Goal: Book appointment/travel/reservation

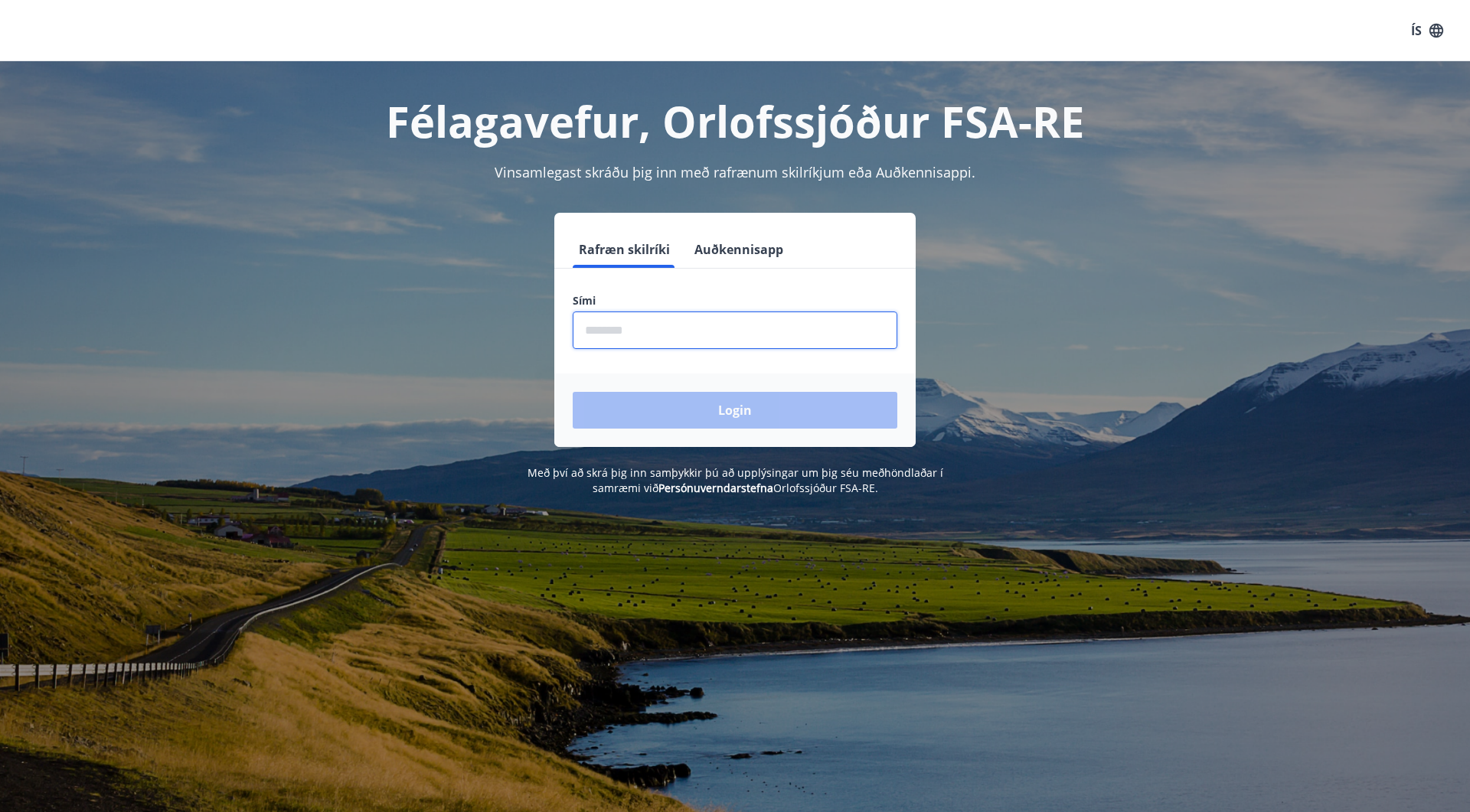
click at [678, 341] on input "phone" at bounding box center [735, 330] width 325 height 37
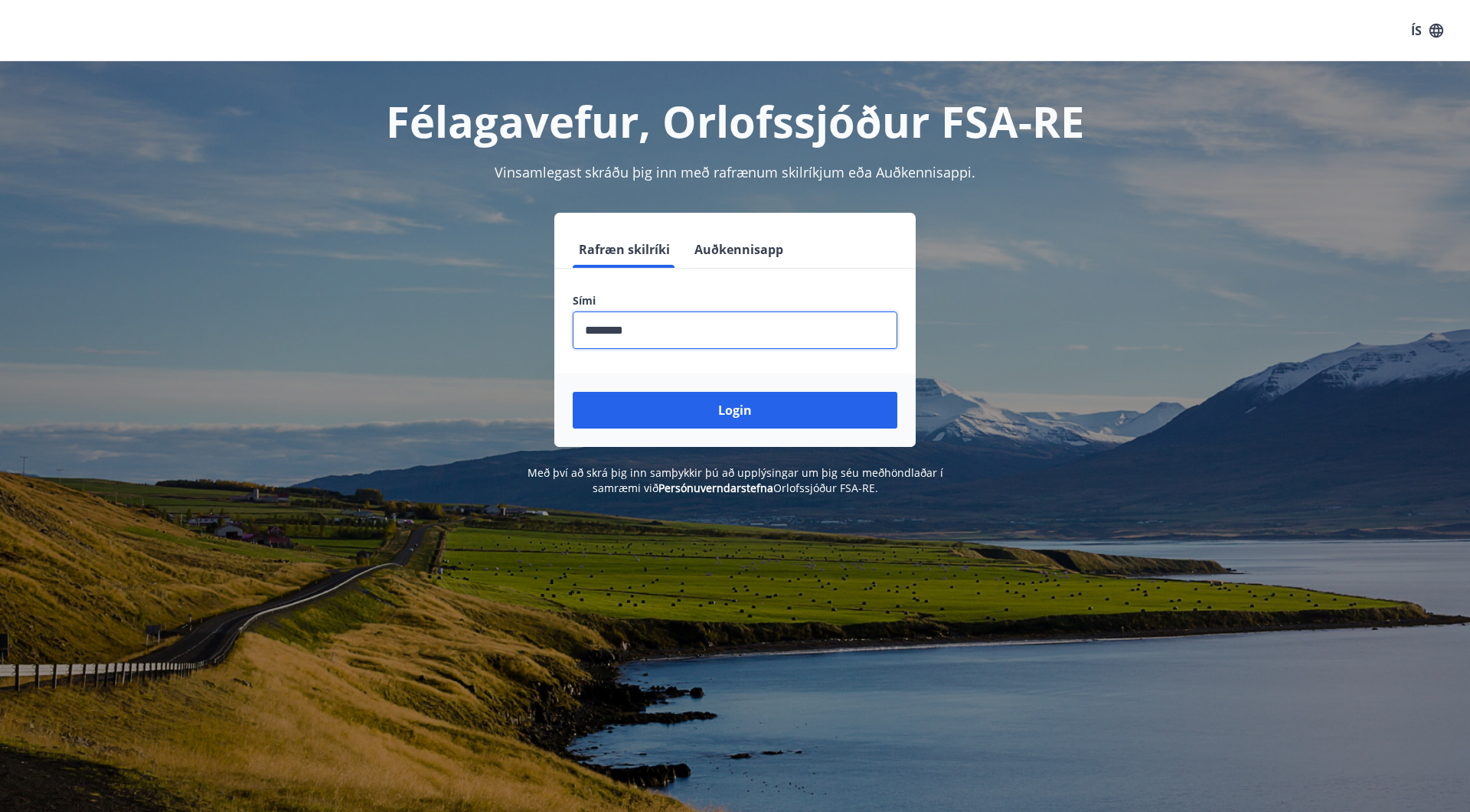
type input "********"
click at [573, 392] on button "Login" at bounding box center [735, 410] width 325 height 37
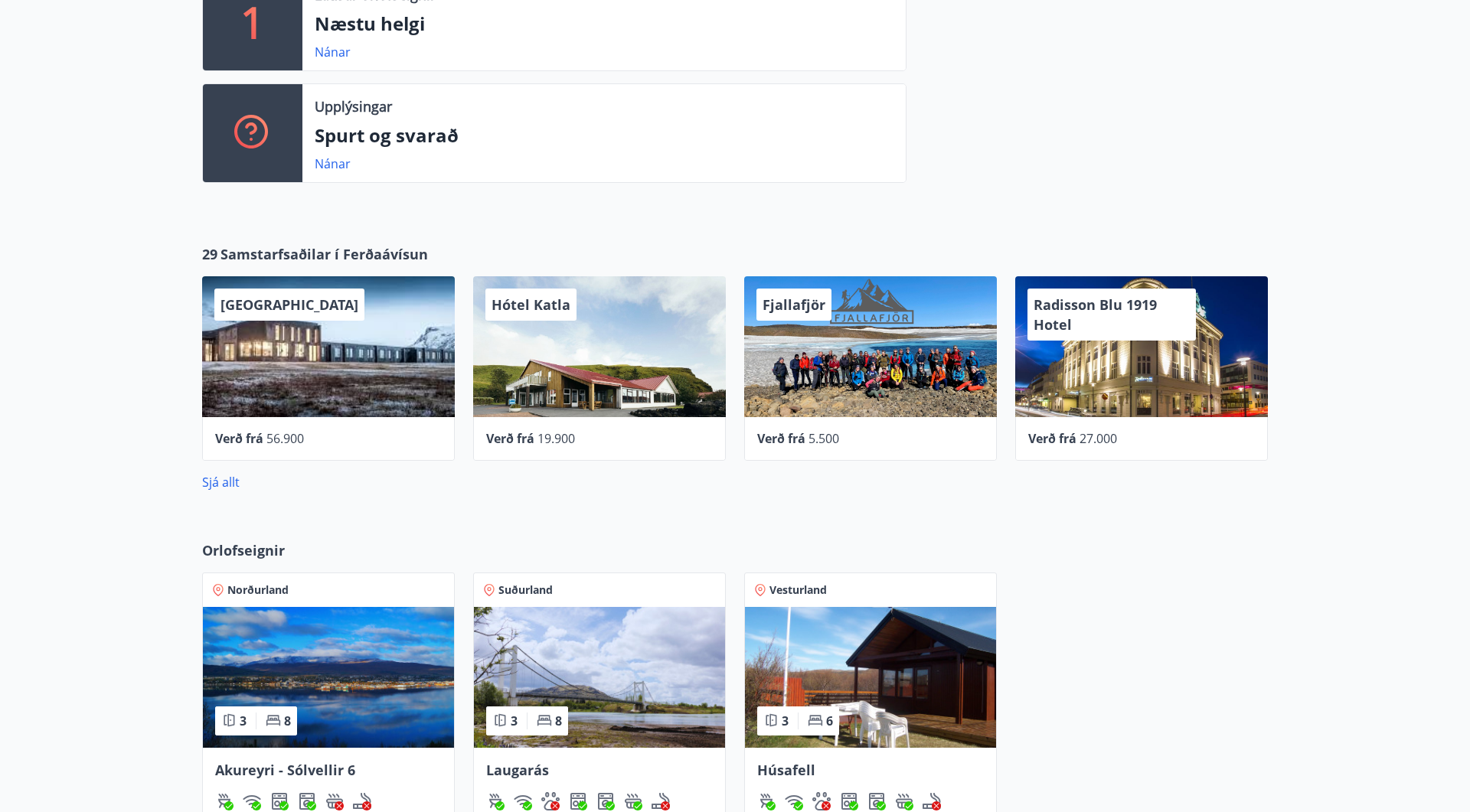
scroll to position [624, 0]
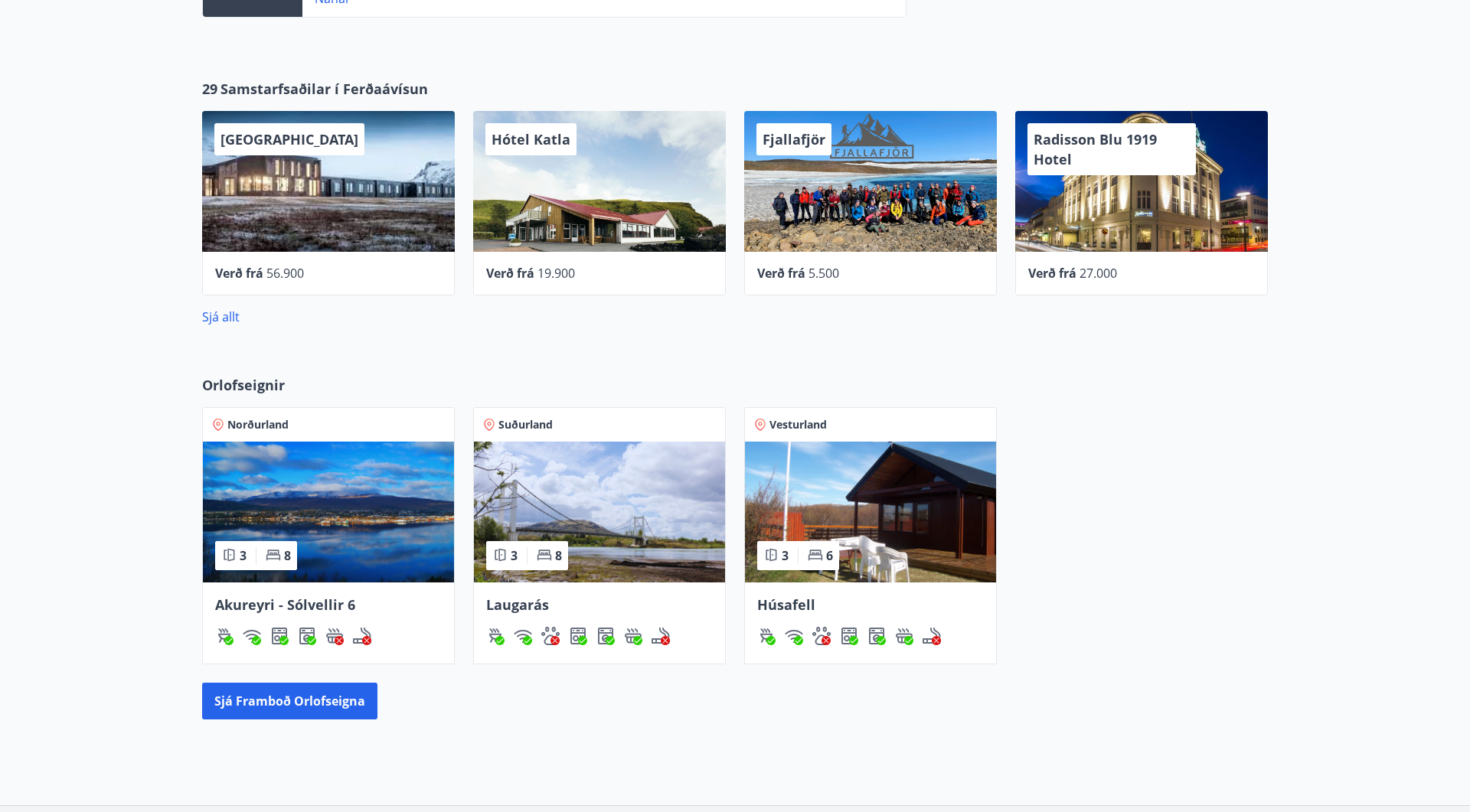
click at [391, 490] on img at bounding box center [328, 512] width 251 height 141
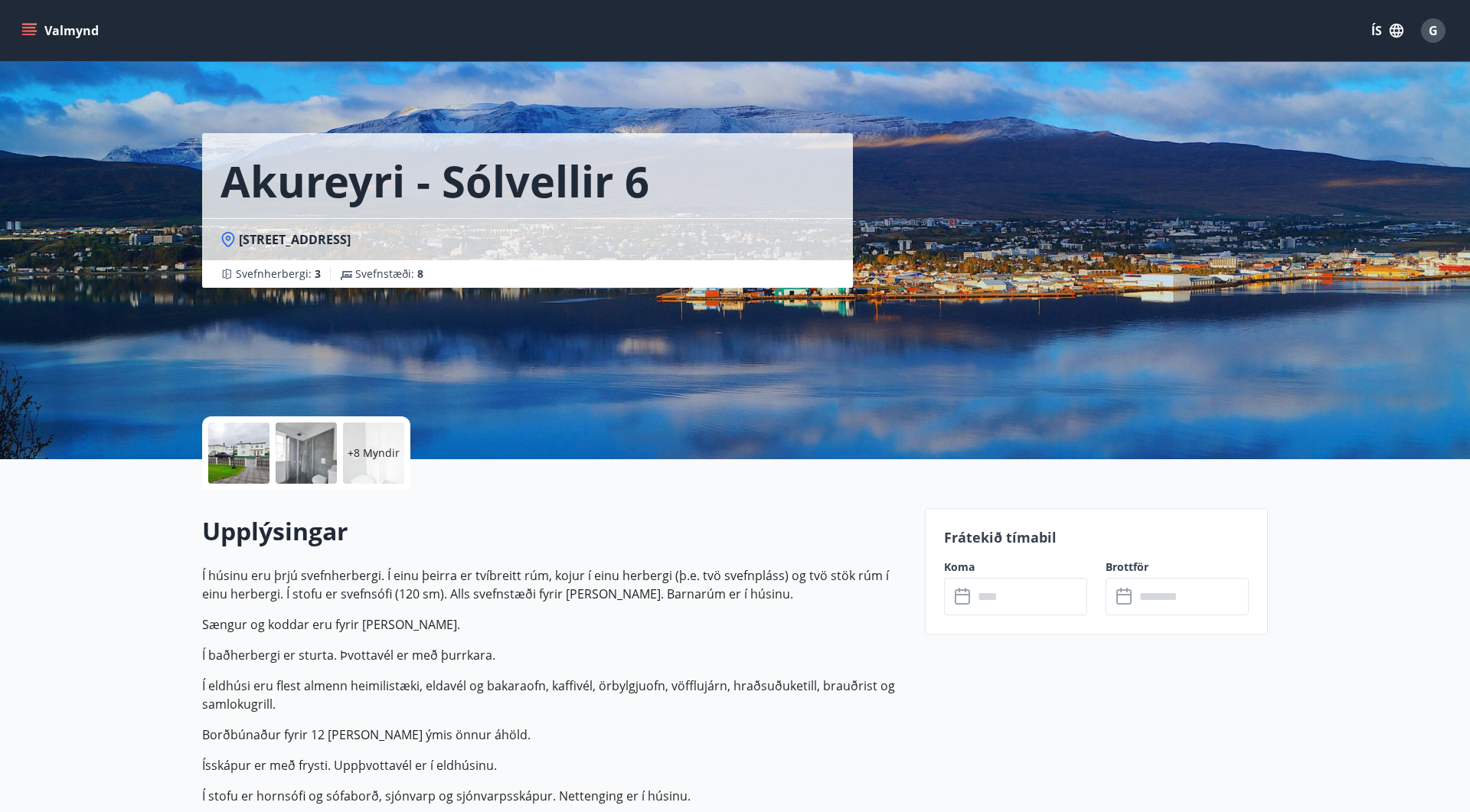
click at [1014, 598] on input "text" at bounding box center [1030, 597] width 114 height 37
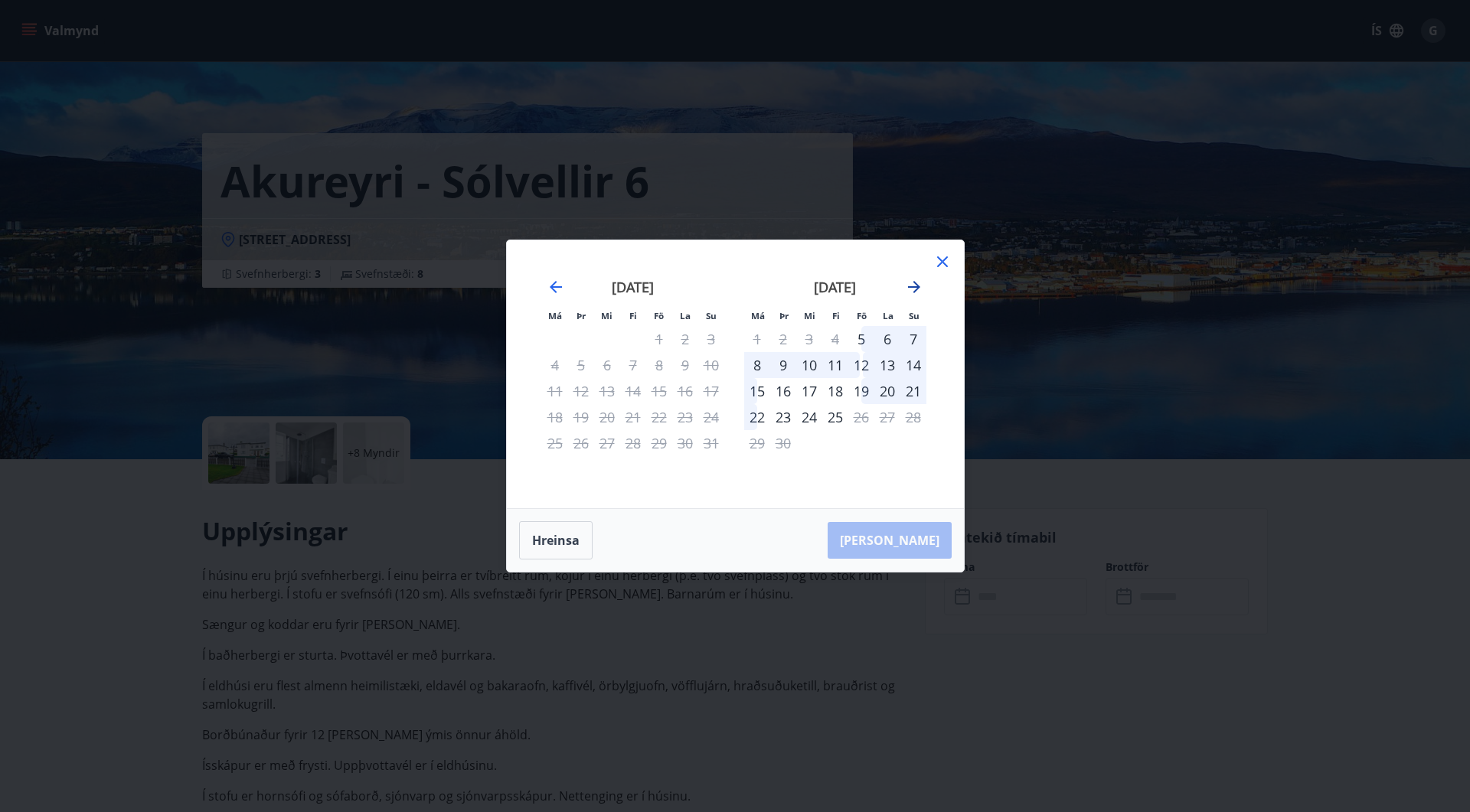
click at [918, 286] on icon "Move forward to switch to the next month." at bounding box center [914, 287] width 12 height 12
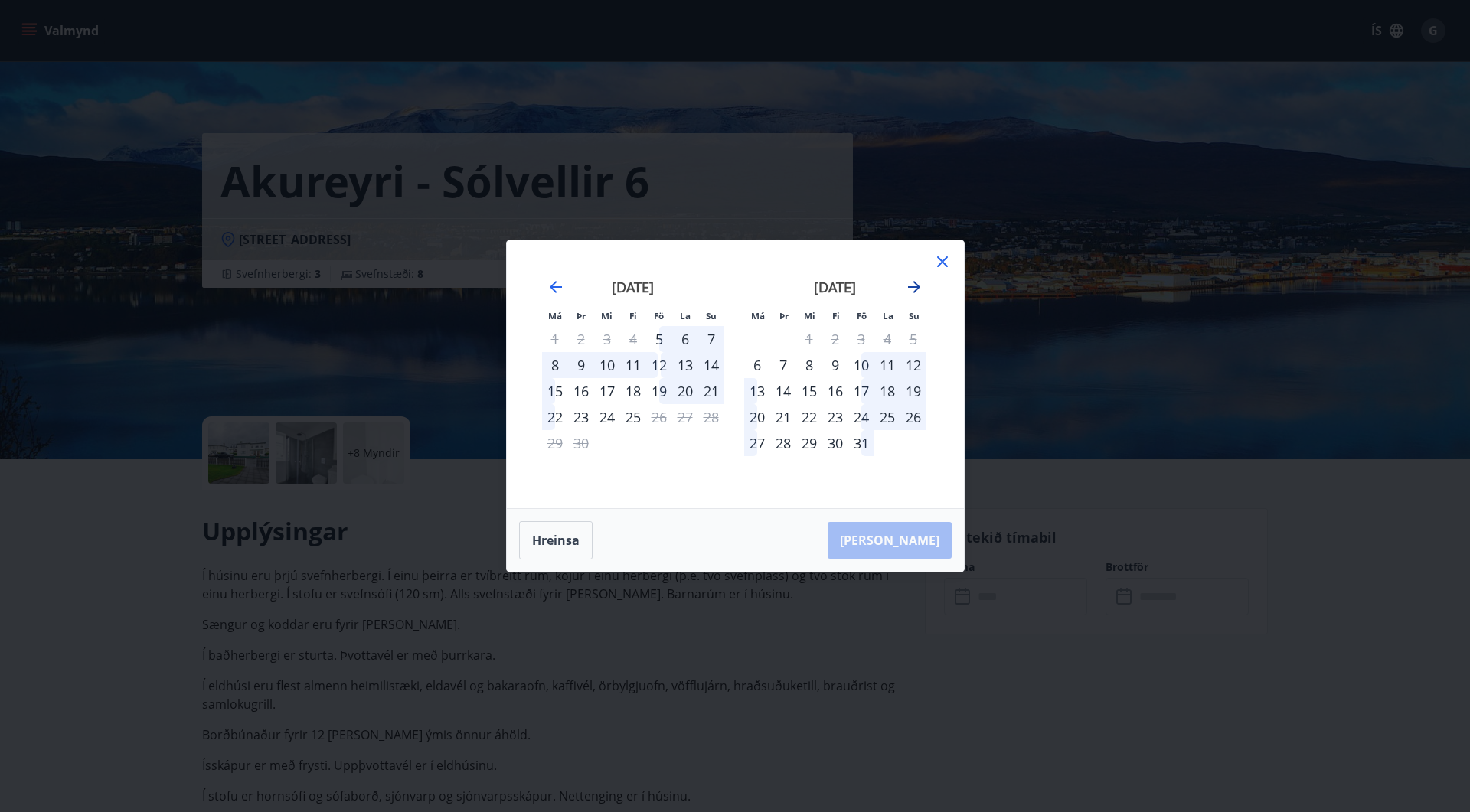
click at [918, 286] on icon "Move forward to switch to the next month." at bounding box center [914, 287] width 12 height 12
click at [835, 340] on div "4" at bounding box center [835, 338] width 26 height 26
click at [757, 366] on div "8" at bounding box center [757, 365] width 26 height 26
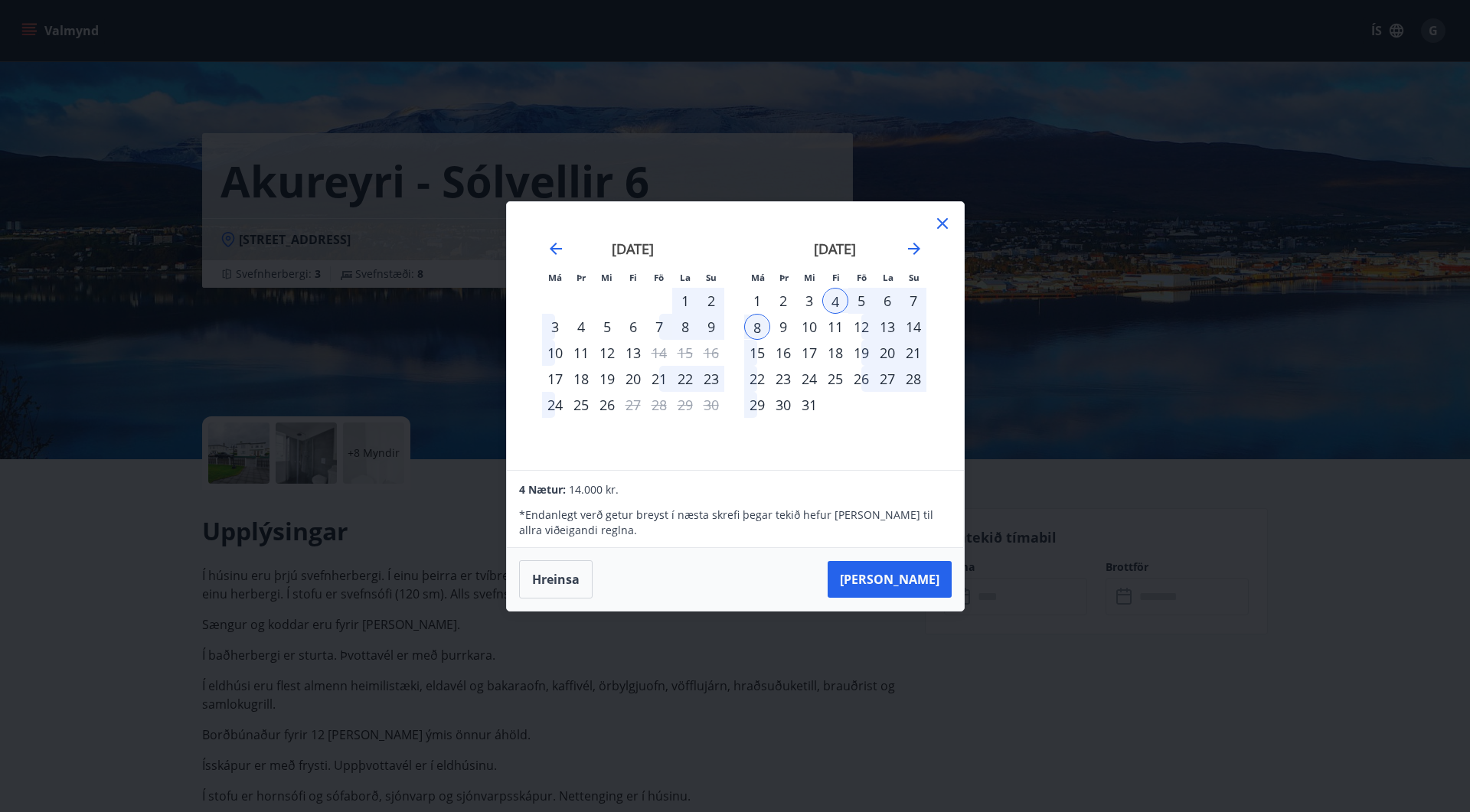
click at [631, 378] on div "20" at bounding box center [633, 378] width 26 height 26
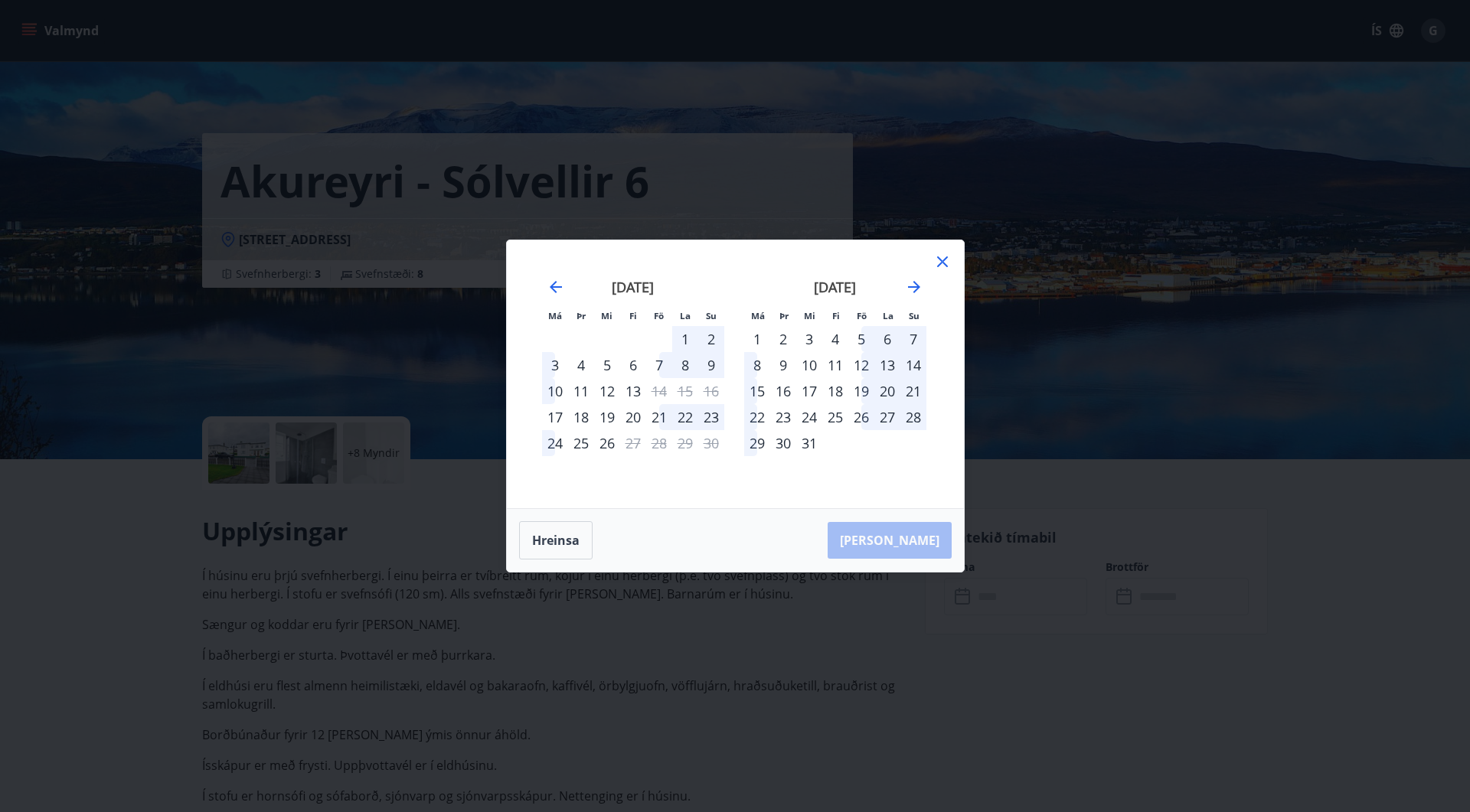
click at [558, 446] on div "24" at bounding box center [555, 443] width 26 height 26
click at [635, 417] on div "20" at bounding box center [633, 417] width 26 height 26
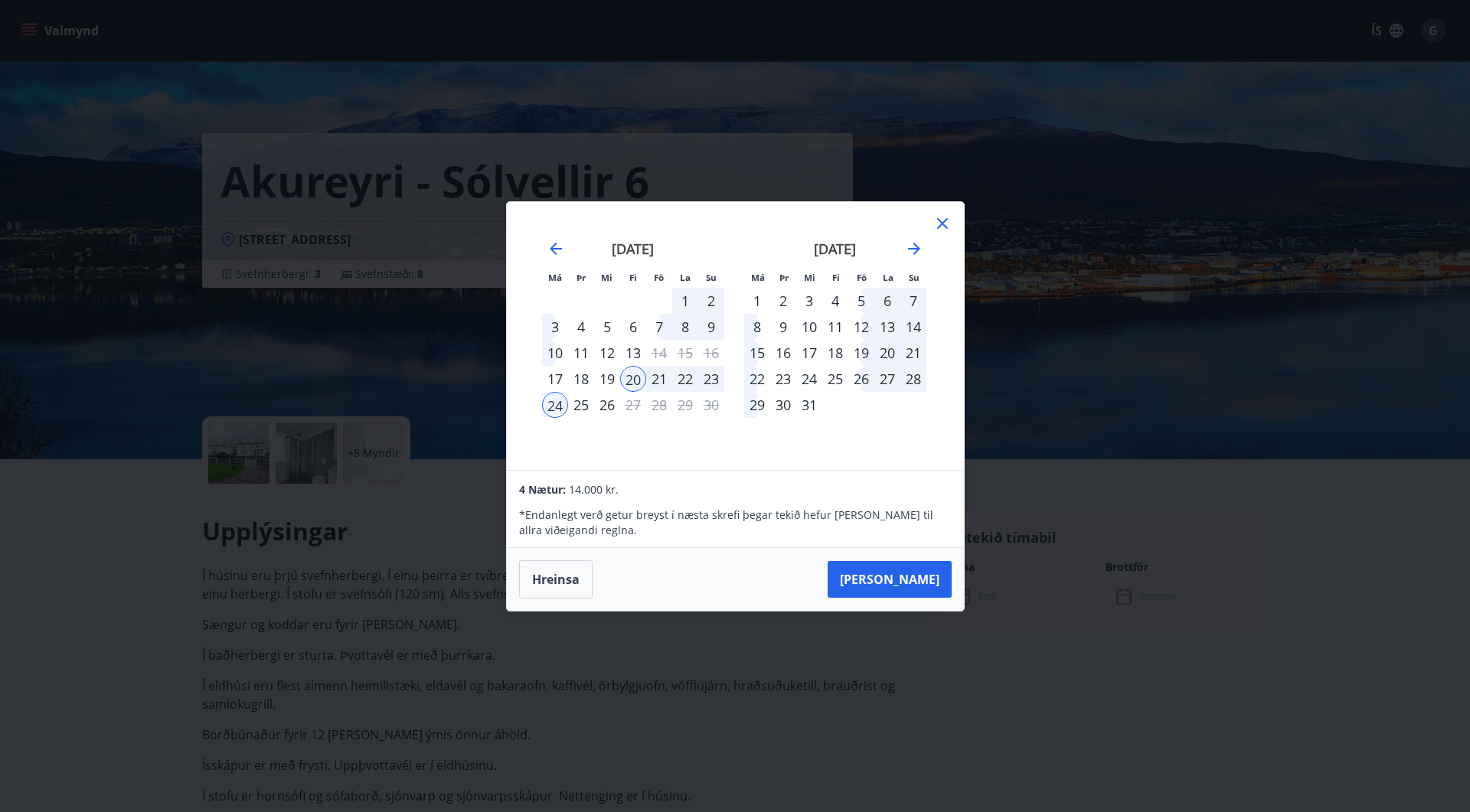
click at [712, 383] on div "23" at bounding box center [711, 378] width 26 height 26
click at [632, 374] on div "20" at bounding box center [633, 378] width 26 height 26
click at [573, 572] on button "Hreinsa" at bounding box center [556, 579] width 73 height 38
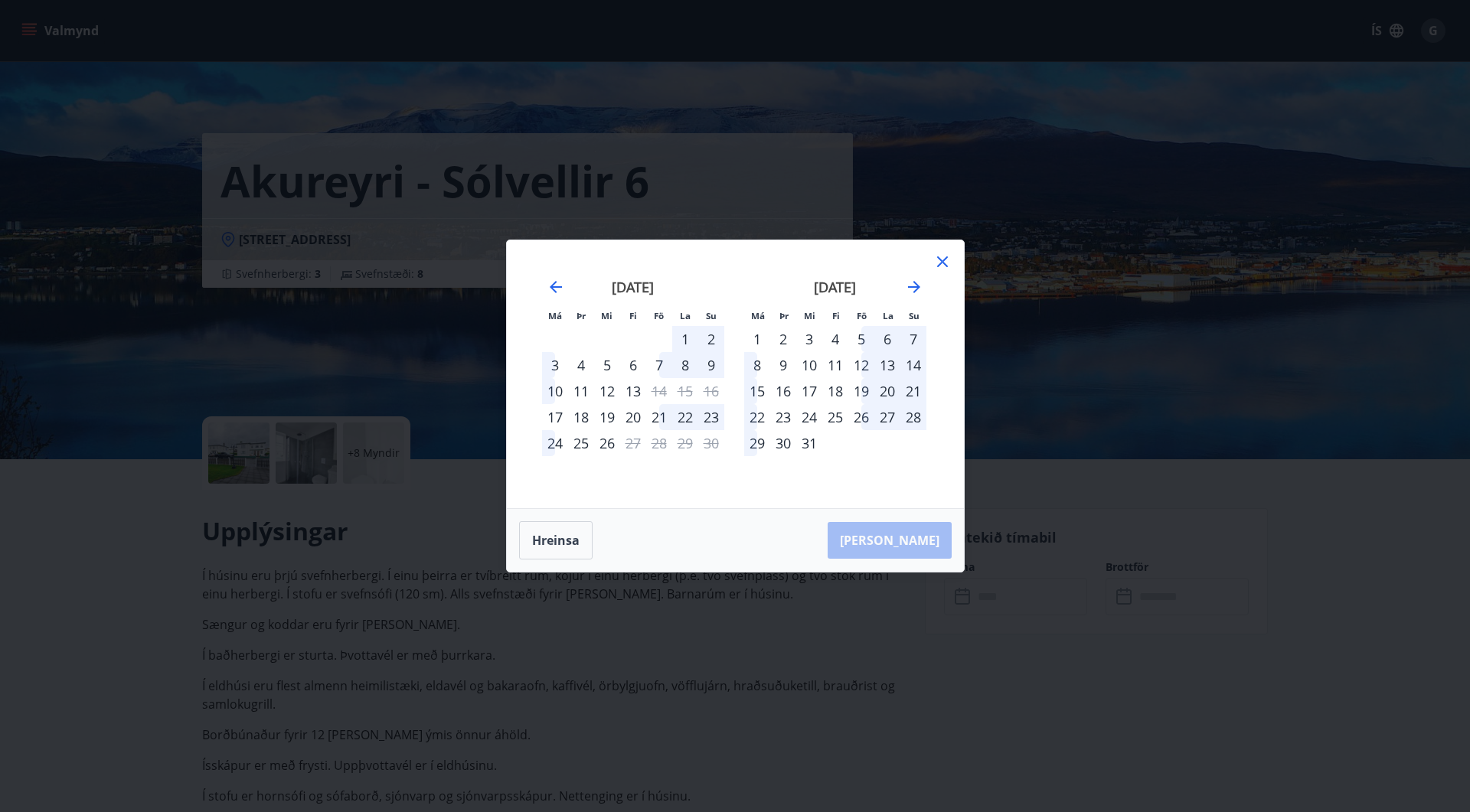
click at [633, 415] on div "20" at bounding box center [633, 417] width 26 height 26
click at [713, 417] on div "23" at bounding box center [711, 417] width 26 height 26
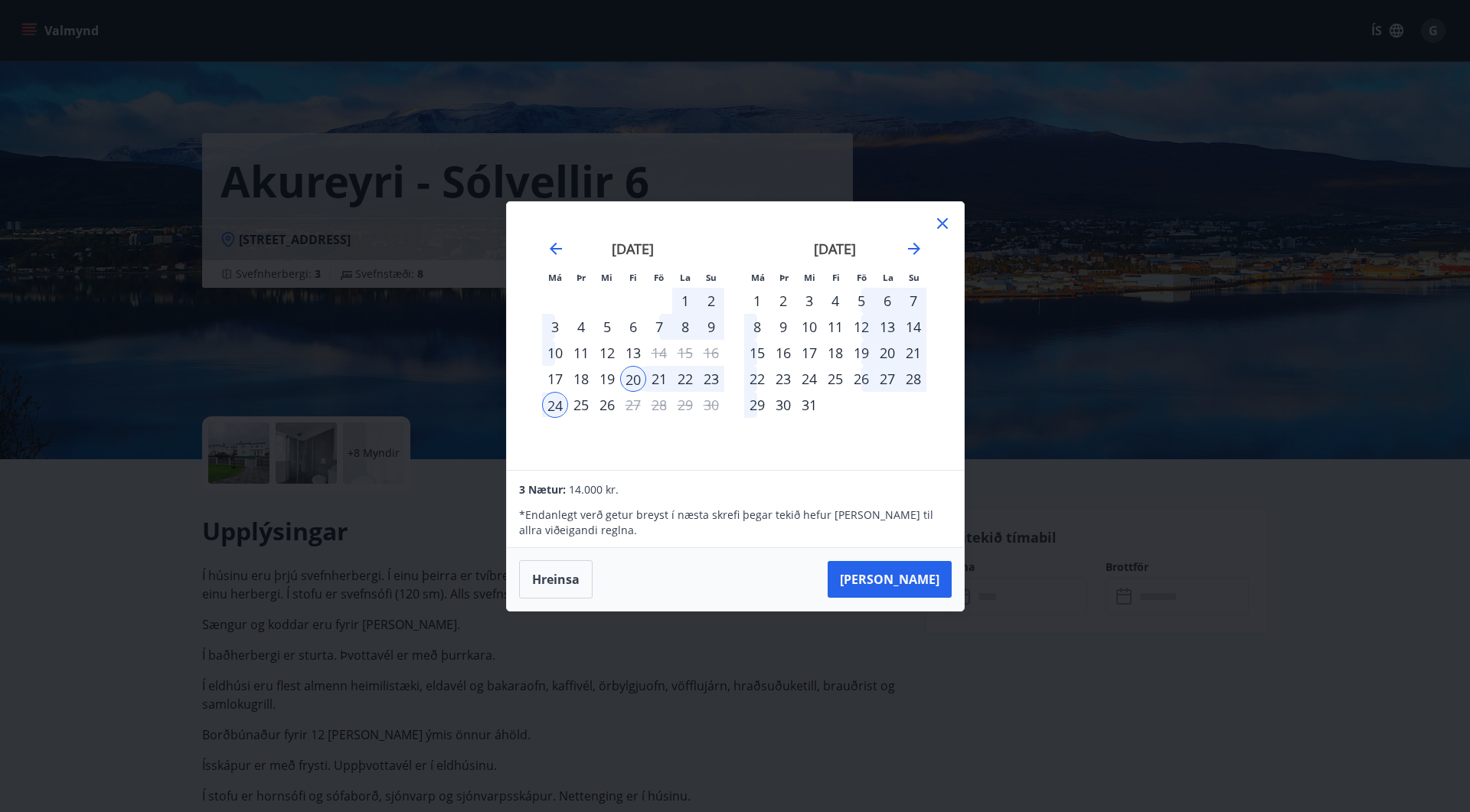
click at [577, 408] on div "25" at bounding box center [581, 405] width 26 height 26
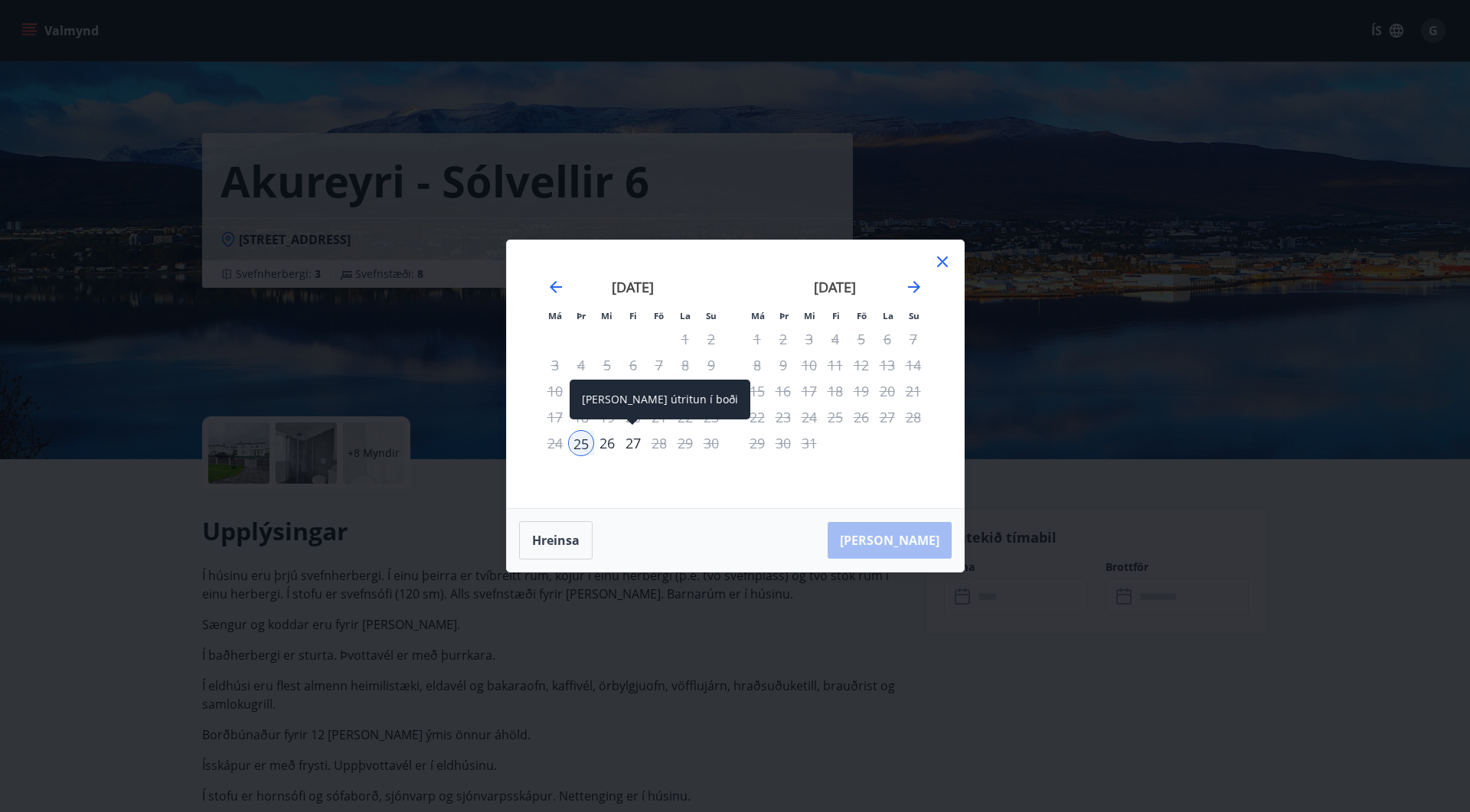
click at [630, 440] on div "27" at bounding box center [633, 443] width 26 height 26
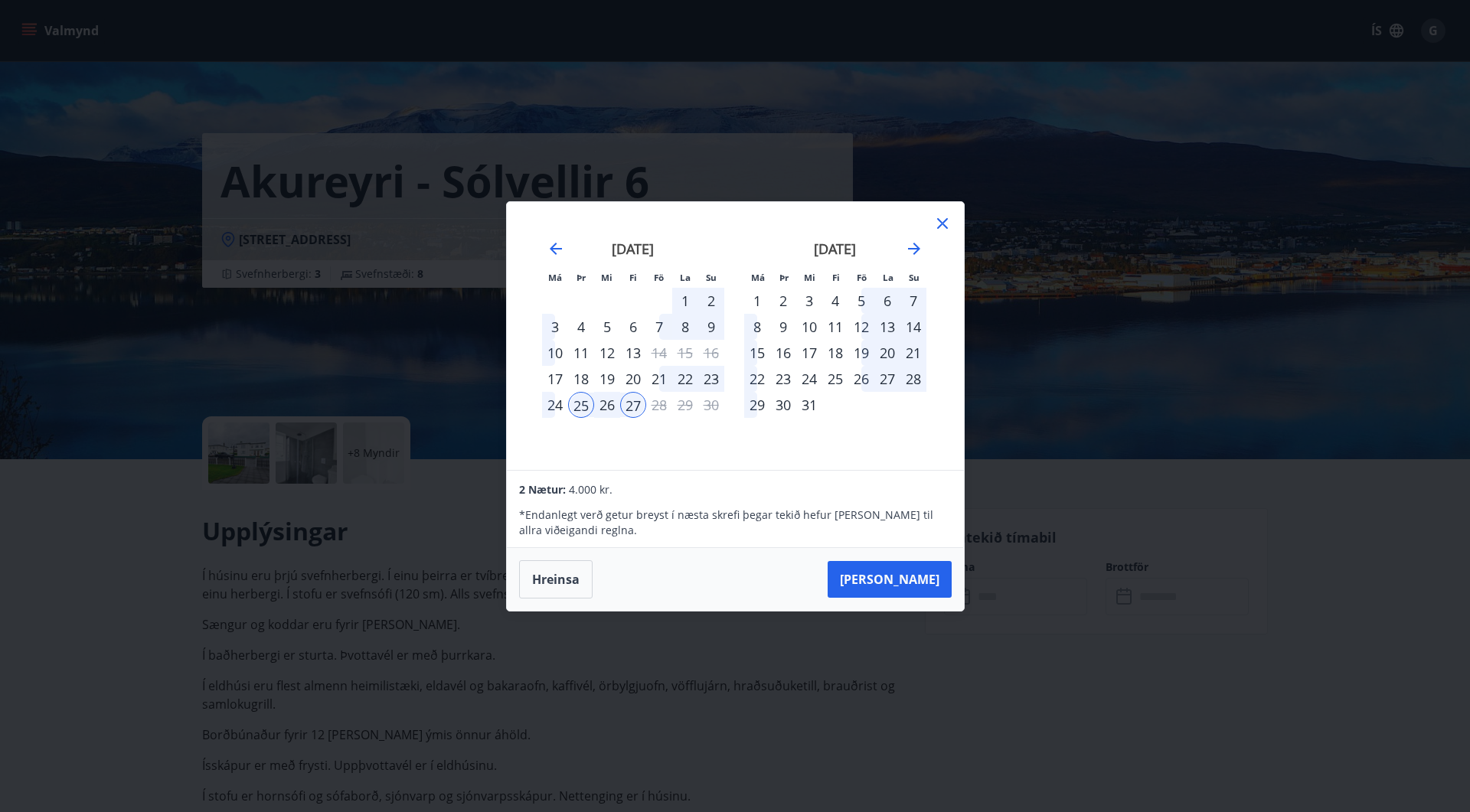
click at [836, 301] on div "4" at bounding box center [835, 300] width 26 height 26
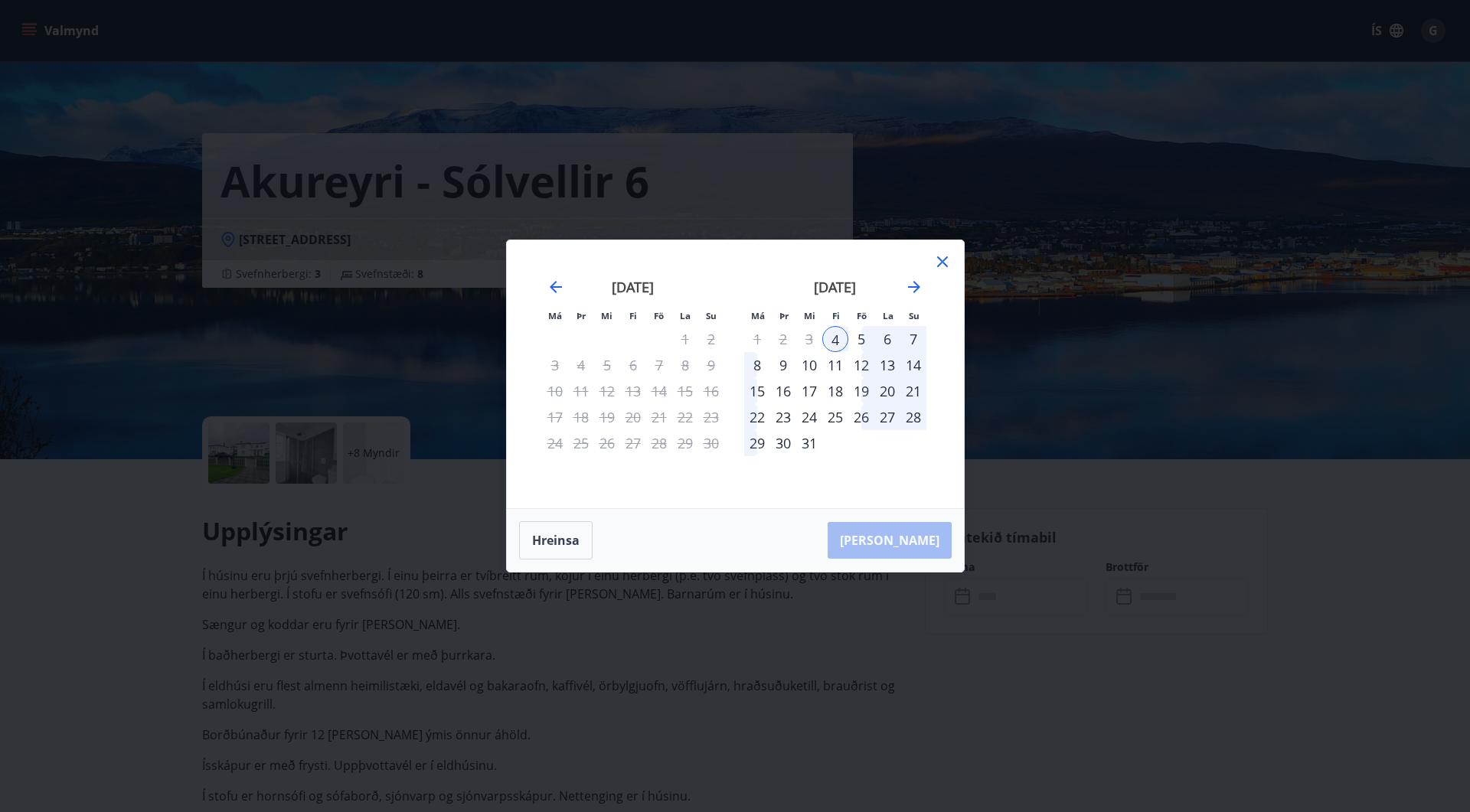
click at [915, 339] on div "7" at bounding box center [913, 338] width 26 height 26
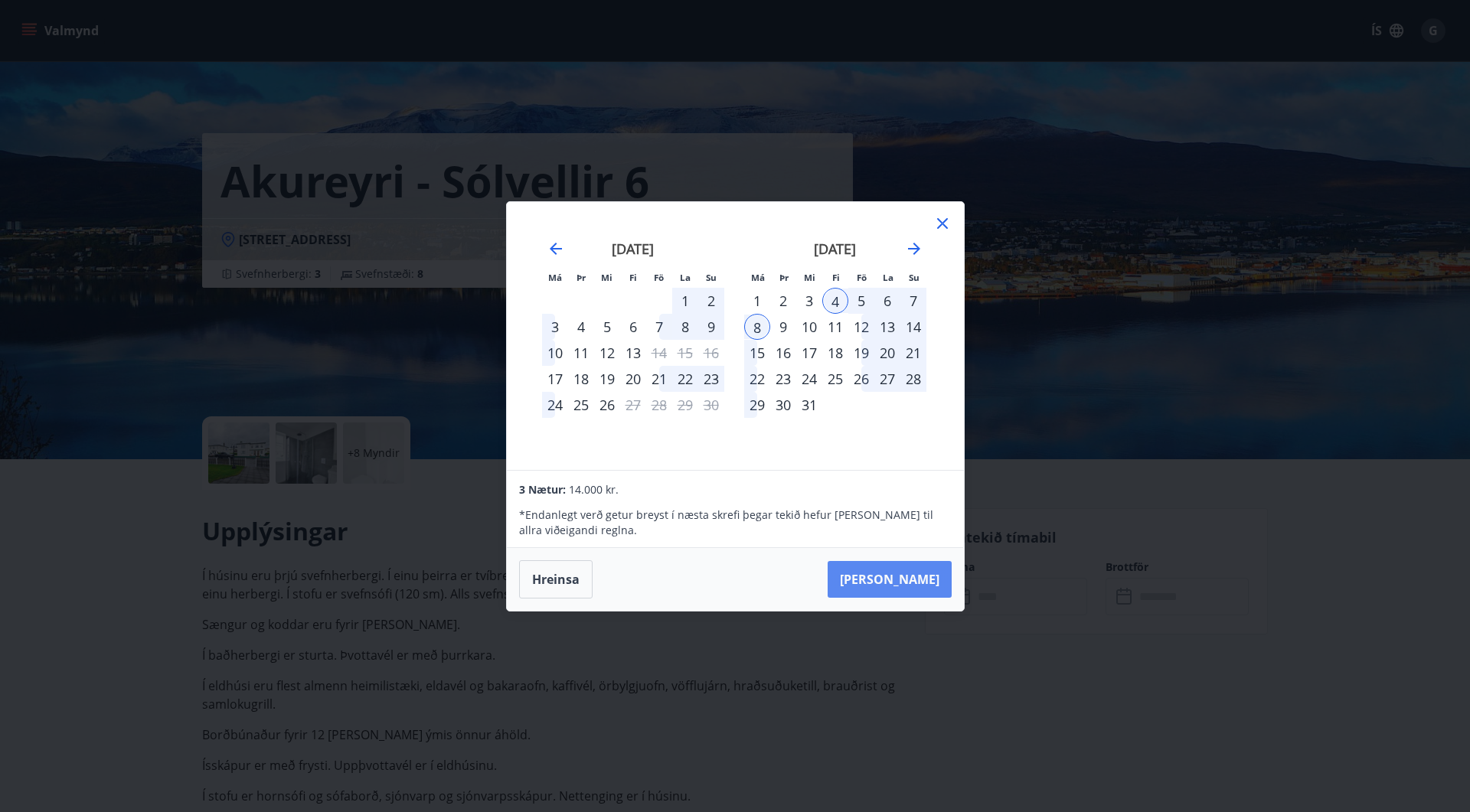
click at [920, 578] on button "[PERSON_NAME]" at bounding box center [890, 579] width 124 height 37
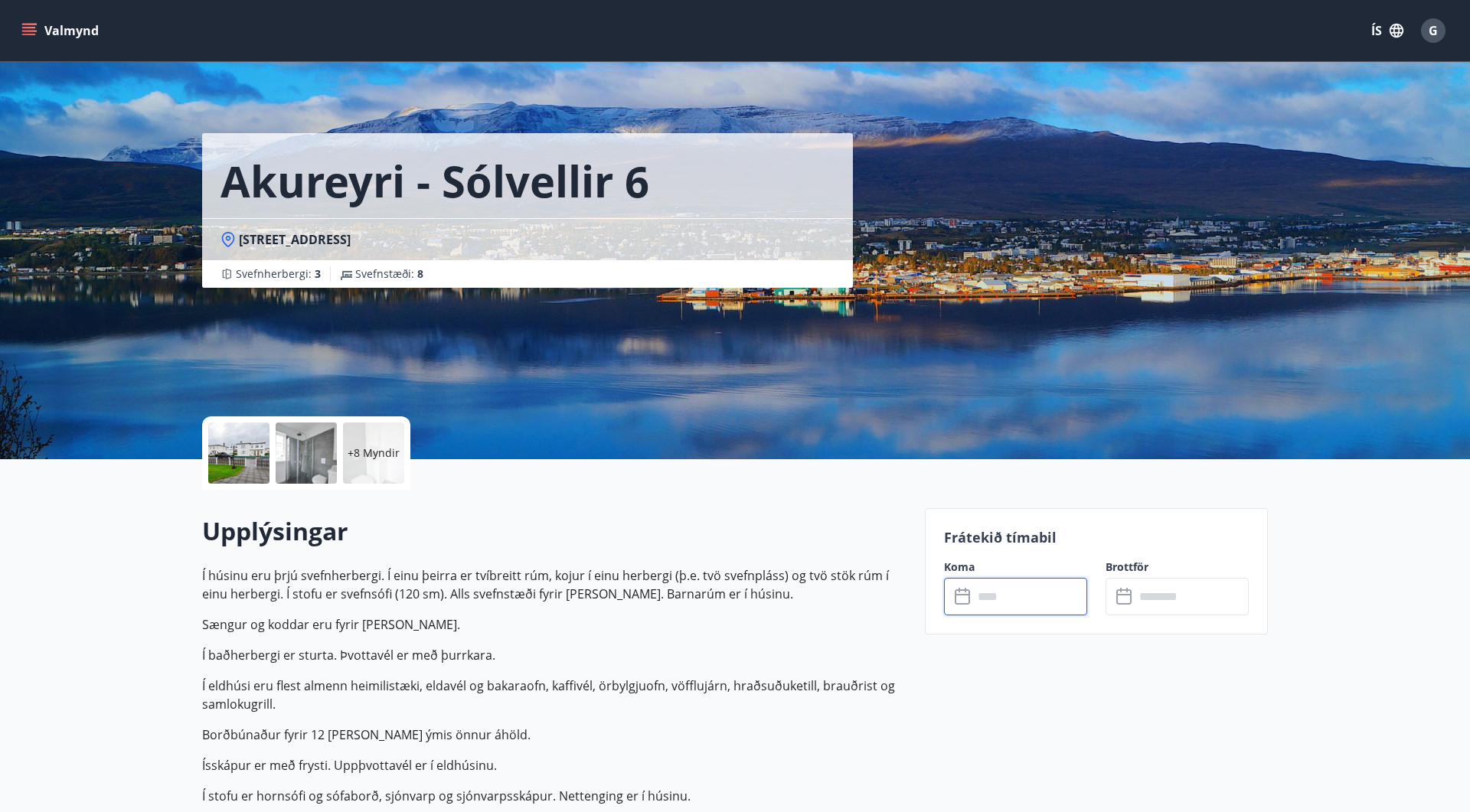
type input "******"
click at [1008, 593] on input "text" at bounding box center [1030, 597] width 114 height 37
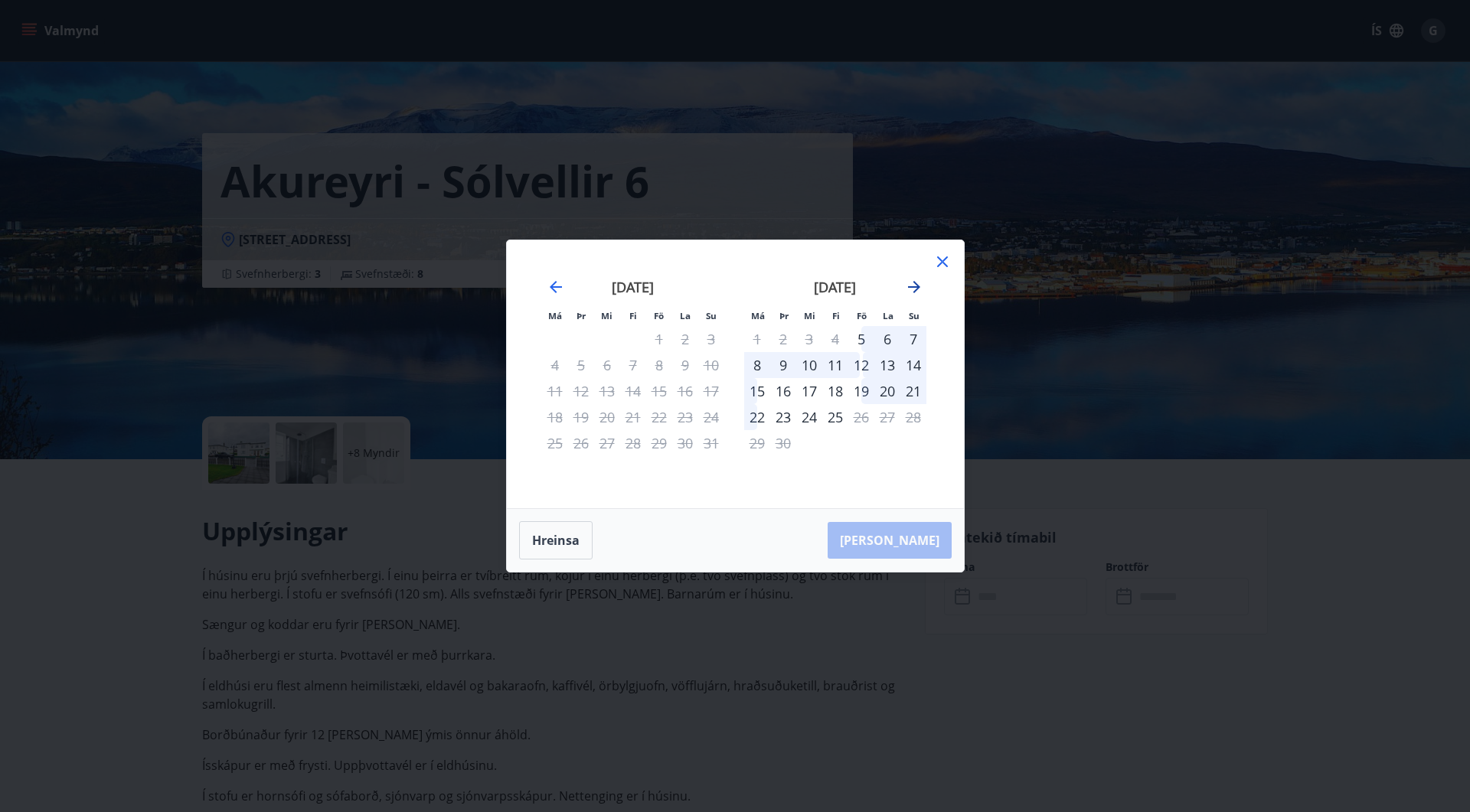
click at [918, 286] on icon "Move forward to switch to the next month." at bounding box center [914, 287] width 12 height 12
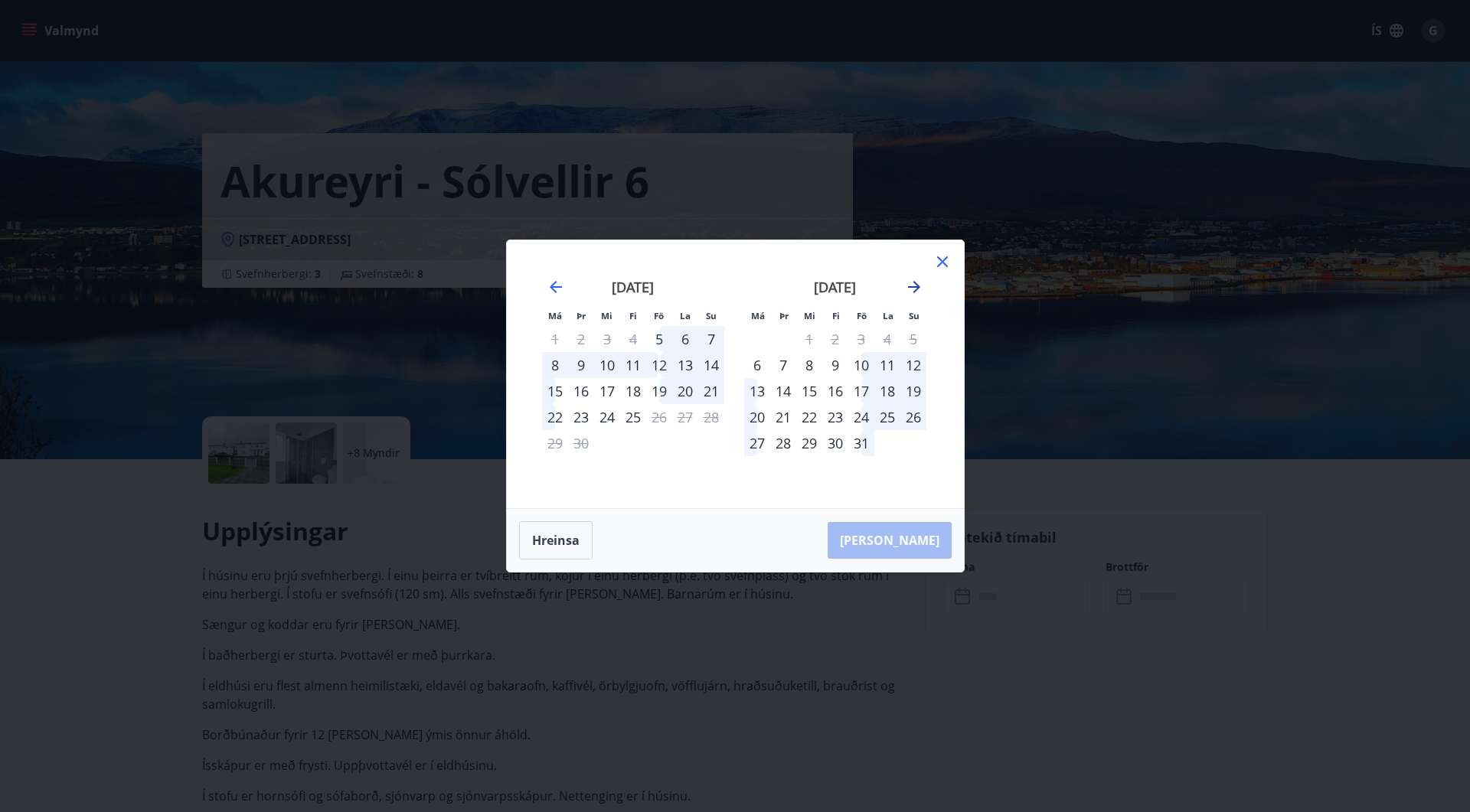
click at [918, 286] on icon "Move forward to switch to the next month." at bounding box center [914, 287] width 12 height 12
click at [839, 416] on div "20" at bounding box center [835, 417] width 26 height 26
click at [918, 416] on div "23" at bounding box center [913, 417] width 26 height 26
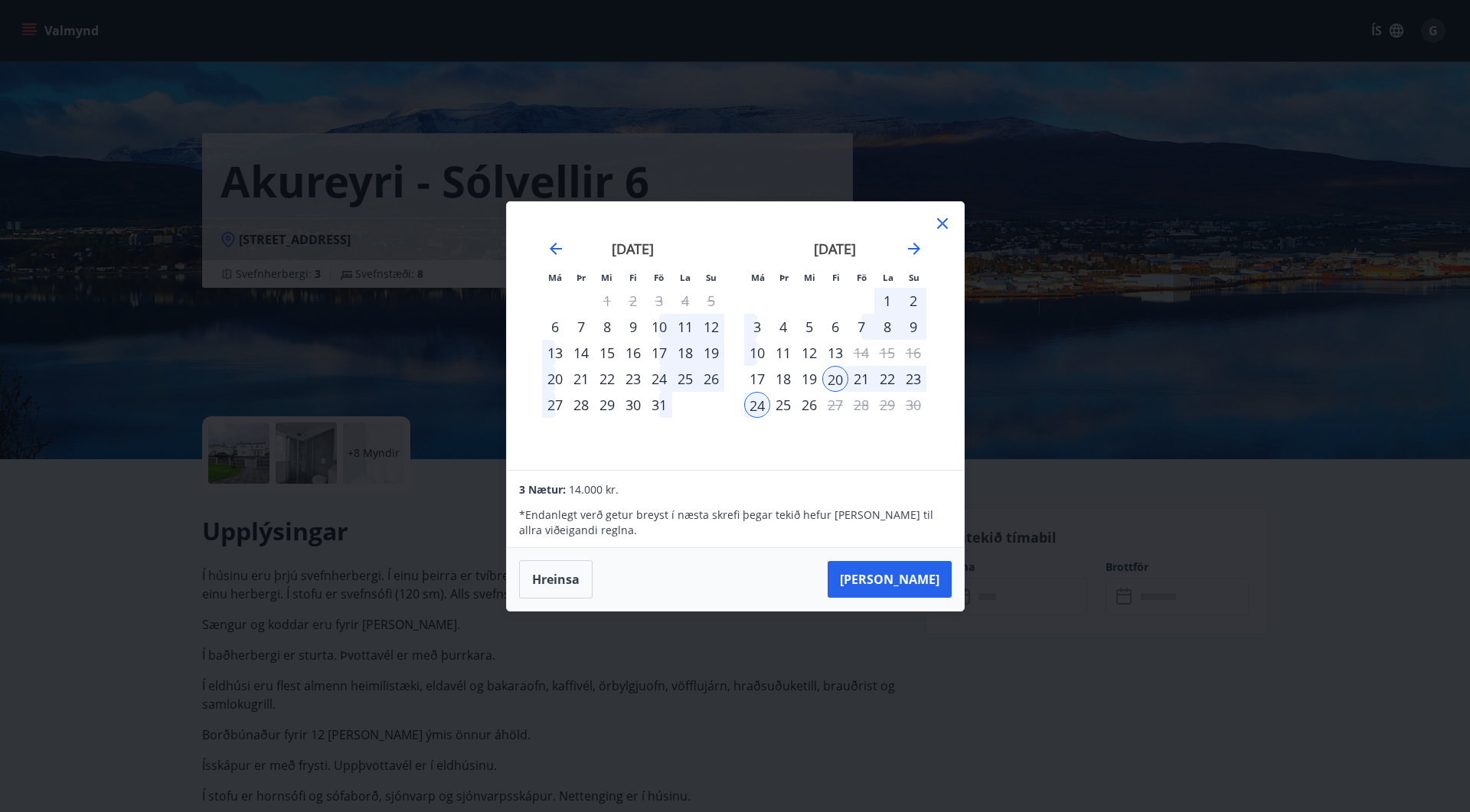
click at [732, 573] on div "[PERSON_NAME]" at bounding box center [735, 579] width 457 height 63
click at [903, 580] on button "[PERSON_NAME]" at bounding box center [890, 579] width 124 height 37
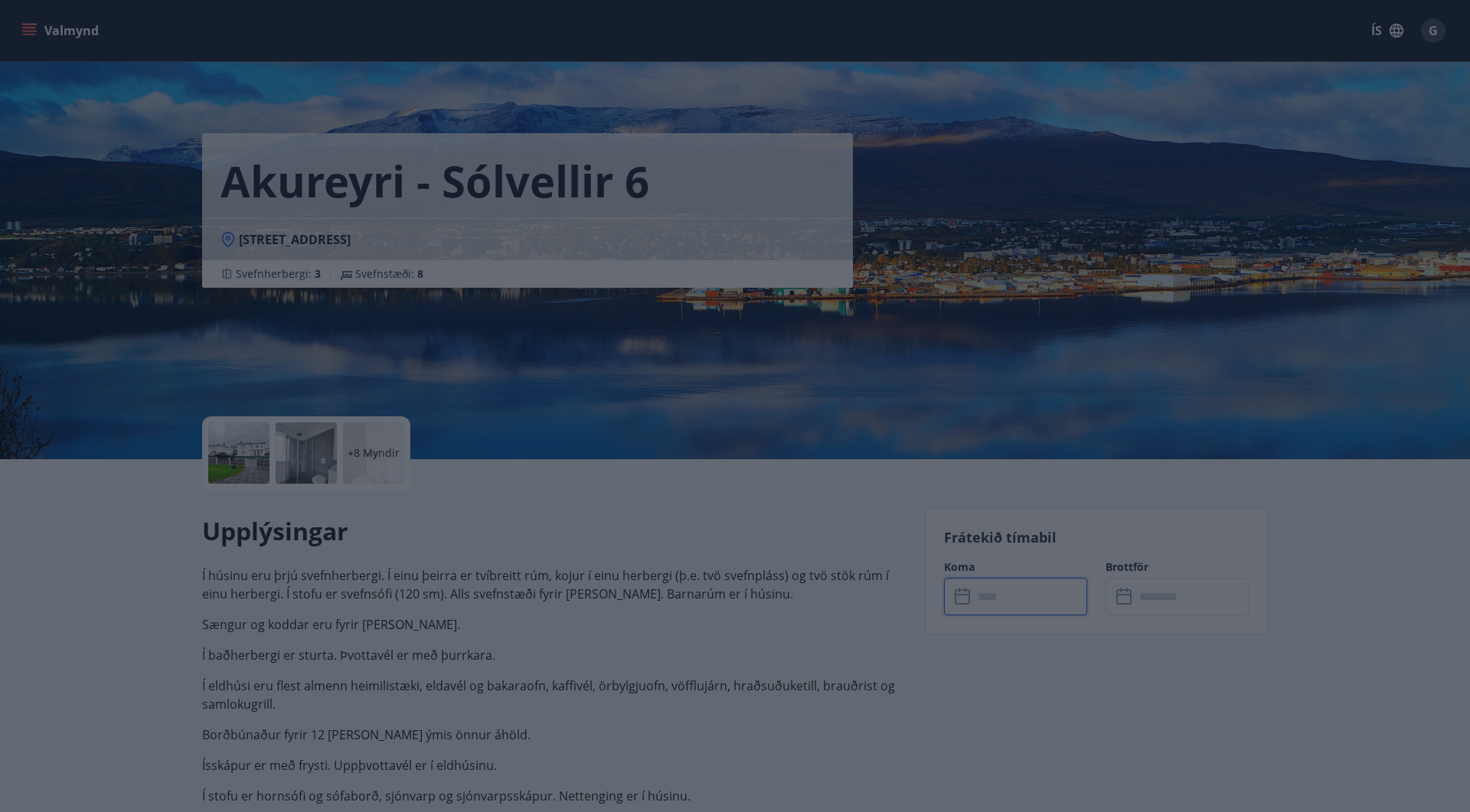
type input "******"
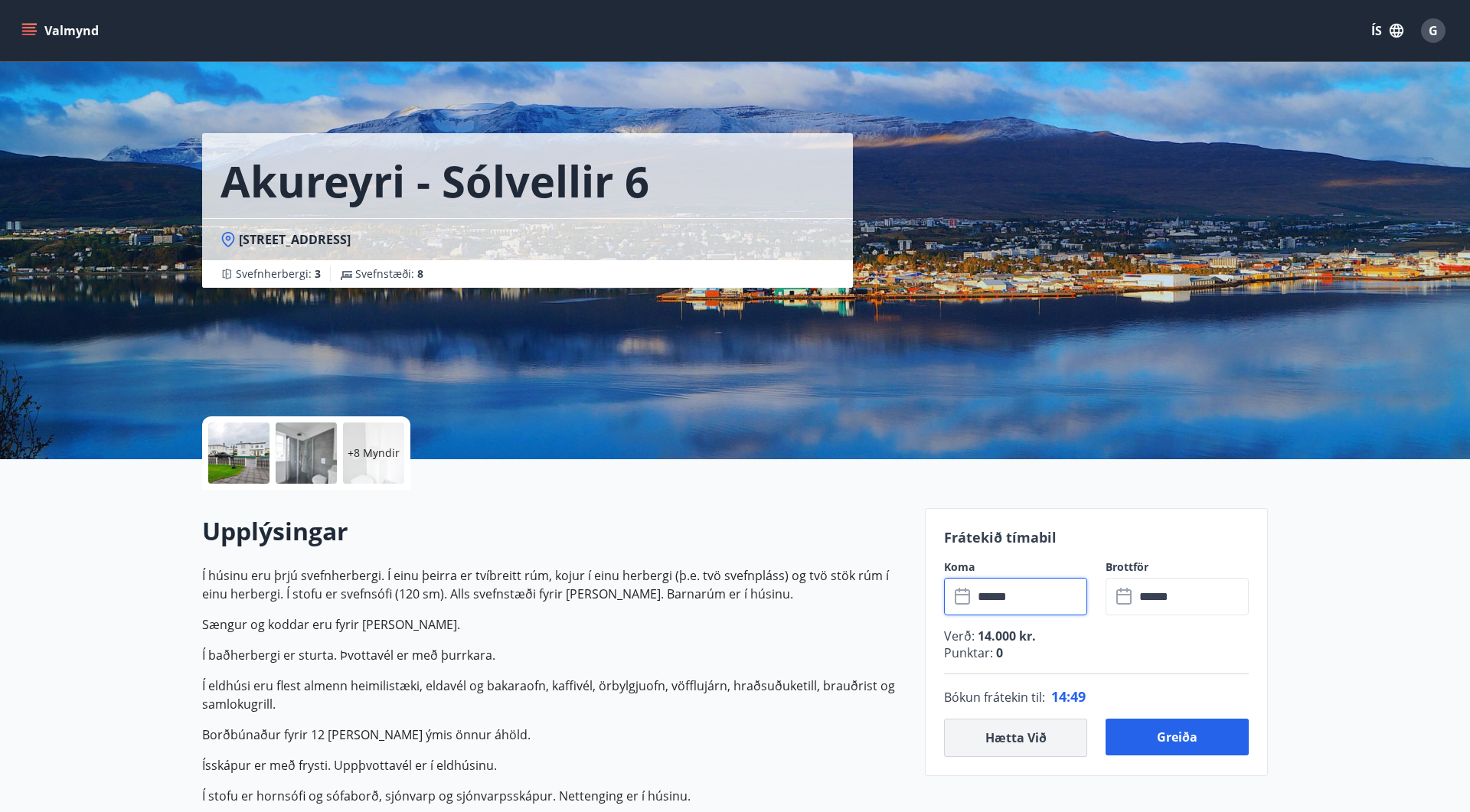
click at [1063, 731] on button "Hætta við" at bounding box center [1016, 737] width 143 height 38
